Goal: Information Seeking & Learning: Understand process/instructions

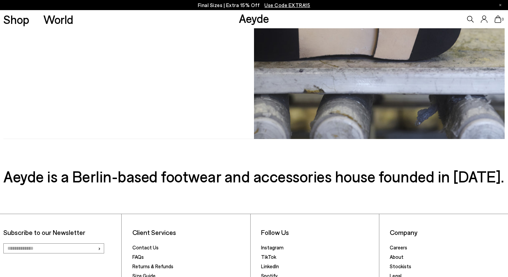
scroll to position [211, 0]
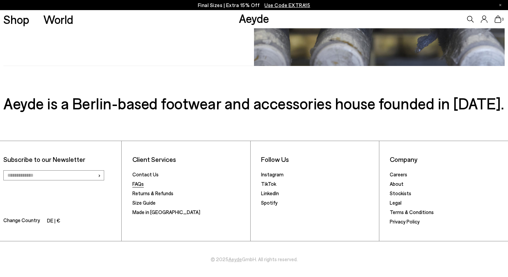
click at [135, 183] on link "FAQs" at bounding box center [137, 184] width 11 height 6
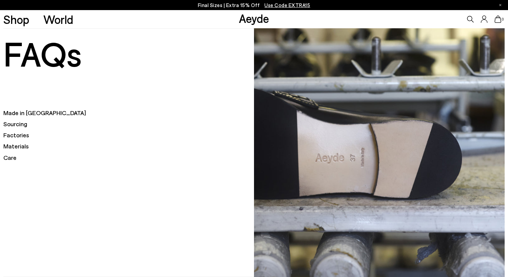
scroll to position [211, 0]
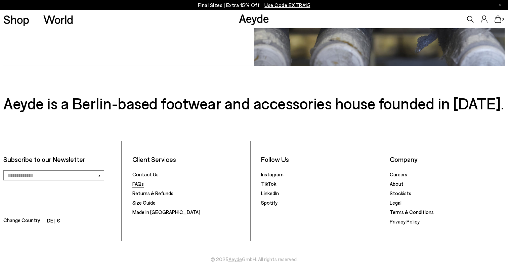
click at [139, 186] on link "FAQs" at bounding box center [137, 184] width 11 height 6
click at [138, 185] on link "FAQs" at bounding box center [137, 184] width 11 height 6
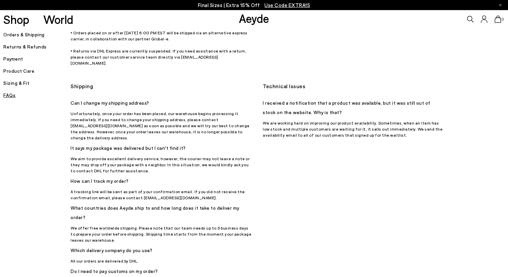
scroll to position [617, 0]
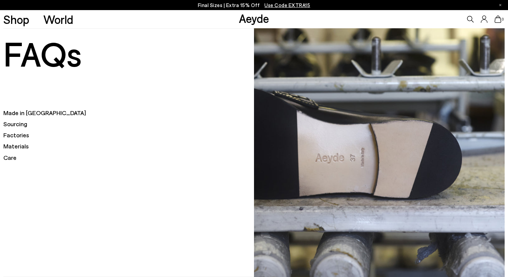
scroll to position [211, 0]
click at [19, 124] on h5 "Sourcing" at bounding box center [128, 124] width 251 height 8
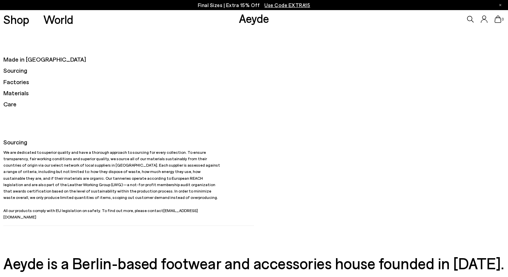
scroll to position [50, 0]
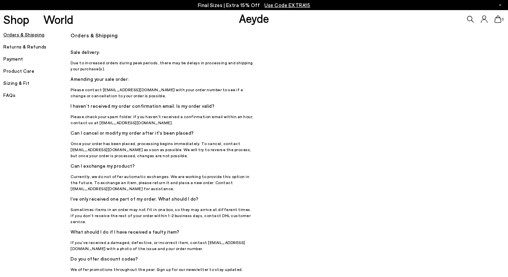
click at [36, 47] on h5 "Returns & Refunds" at bounding box center [36, 46] width 67 height 9
click at [8, 95] on h5 "FAQs" at bounding box center [36, 94] width 67 height 9
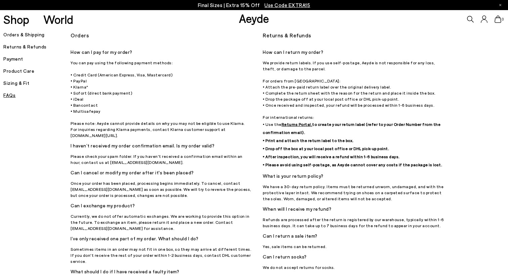
click at [19, 84] on h5 "Sizing & Fit" at bounding box center [36, 82] width 67 height 9
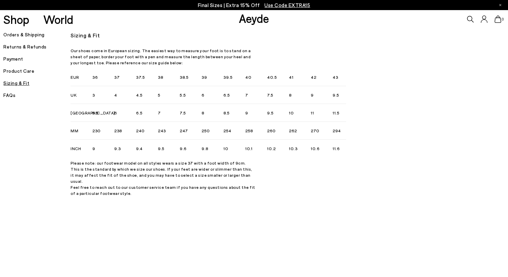
click at [18, 71] on h5 "Product Care" at bounding box center [36, 70] width 67 height 9
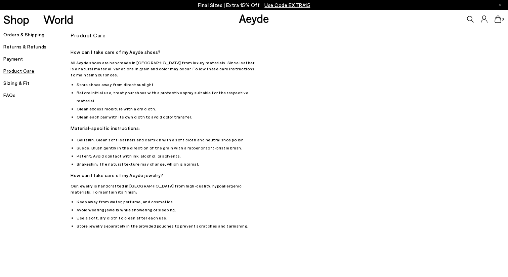
click at [18, 59] on h5 "Payment" at bounding box center [36, 58] width 67 height 9
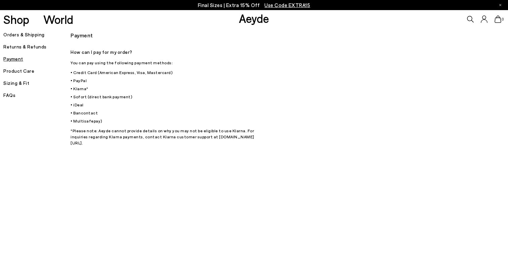
click at [19, 48] on h5 "Returns & Refunds" at bounding box center [36, 46] width 67 height 9
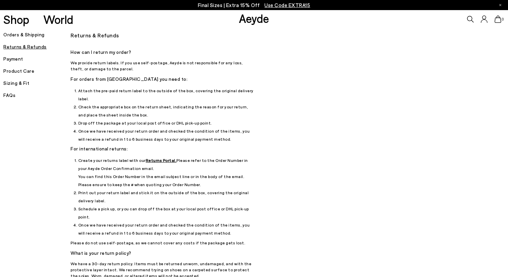
click at [25, 35] on h5 "Orders & Shipping" at bounding box center [36, 34] width 67 height 9
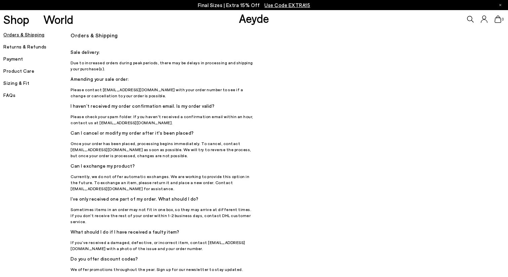
click at [11, 95] on h5 "FAQs" at bounding box center [36, 94] width 67 height 9
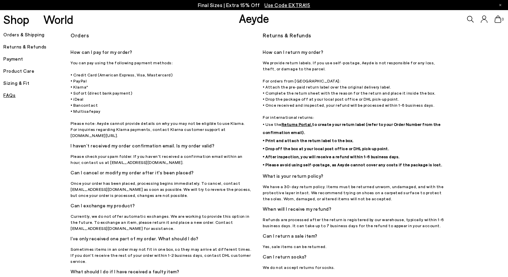
click at [38, 47] on h5 "Returns & Refunds" at bounding box center [36, 46] width 67 height 9
